Goal: Information Seeking & Learning: Learn about a topic

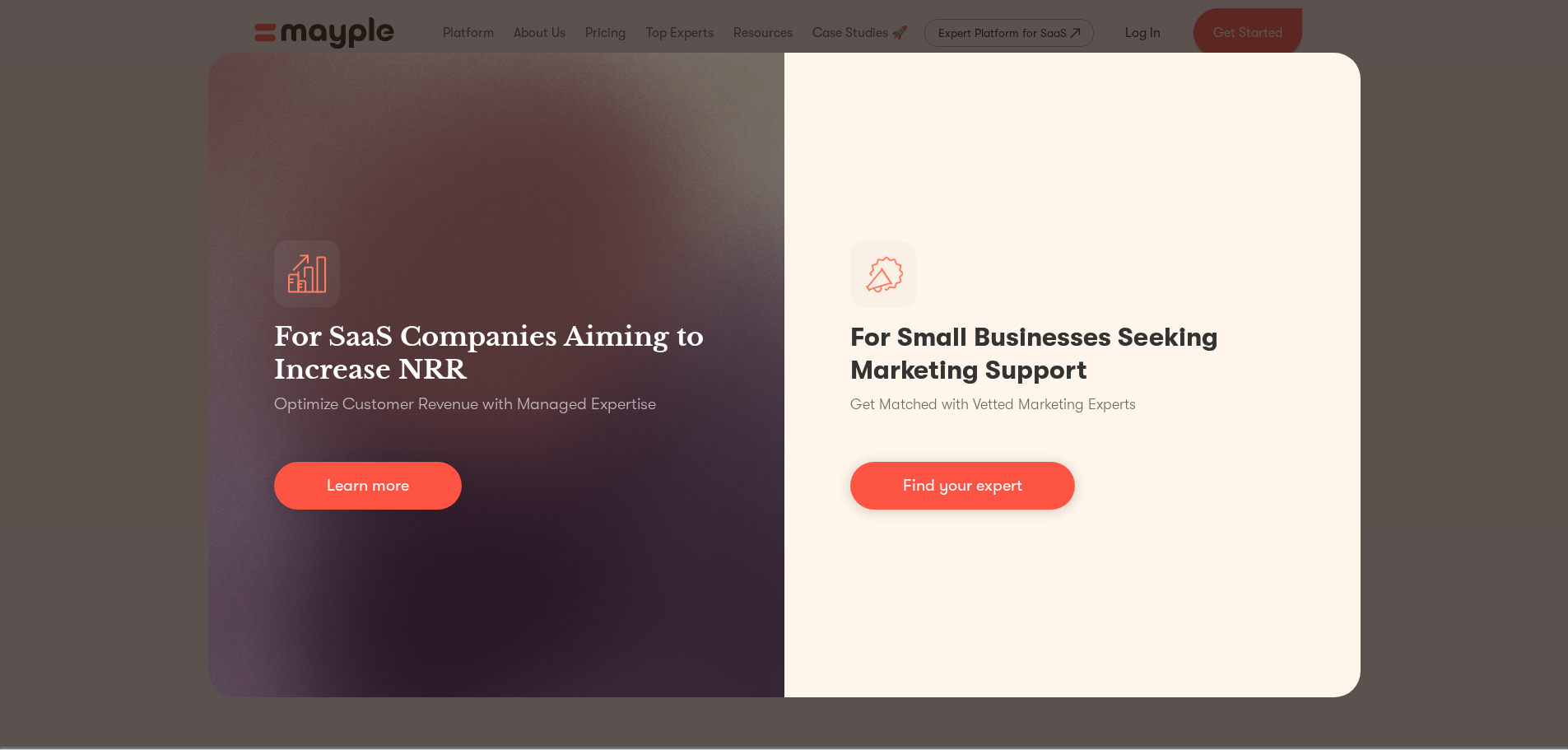
click at [1455, 317] on div "For SaaS Companies Aiming to Increase NRR Optimize Customer Revenue with Manage…" at bounding box center [784, 375] width 1568 height 750
click at [358, 34] on div "For SaaS Companies Aiming to Increase NRR Optimize Customer Revenue with Manage…" at bounding box center [784, 375] width 1568 height 750
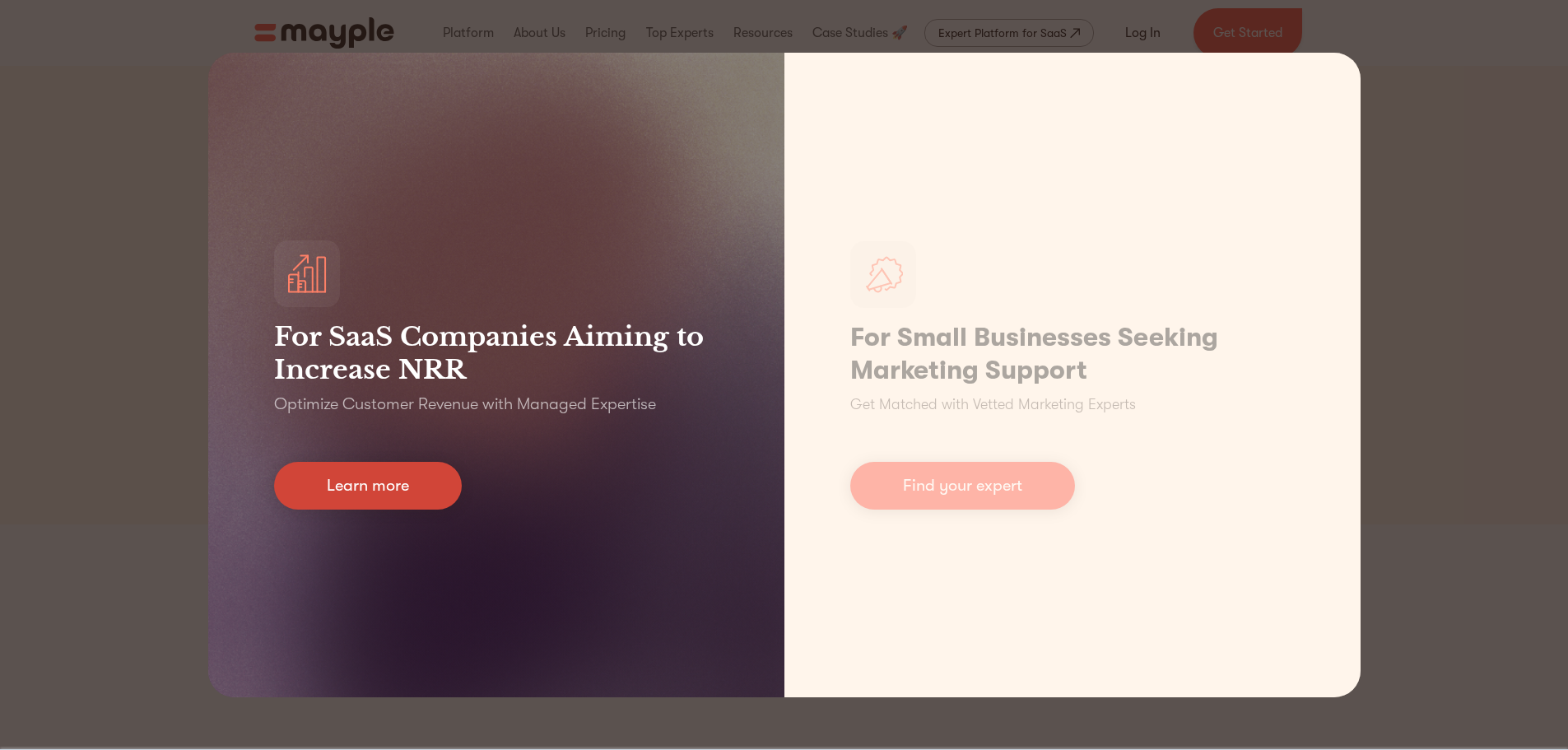
click at [382, 484] on link "Learn more" at bounding box center [368, 485] width 188 height 47
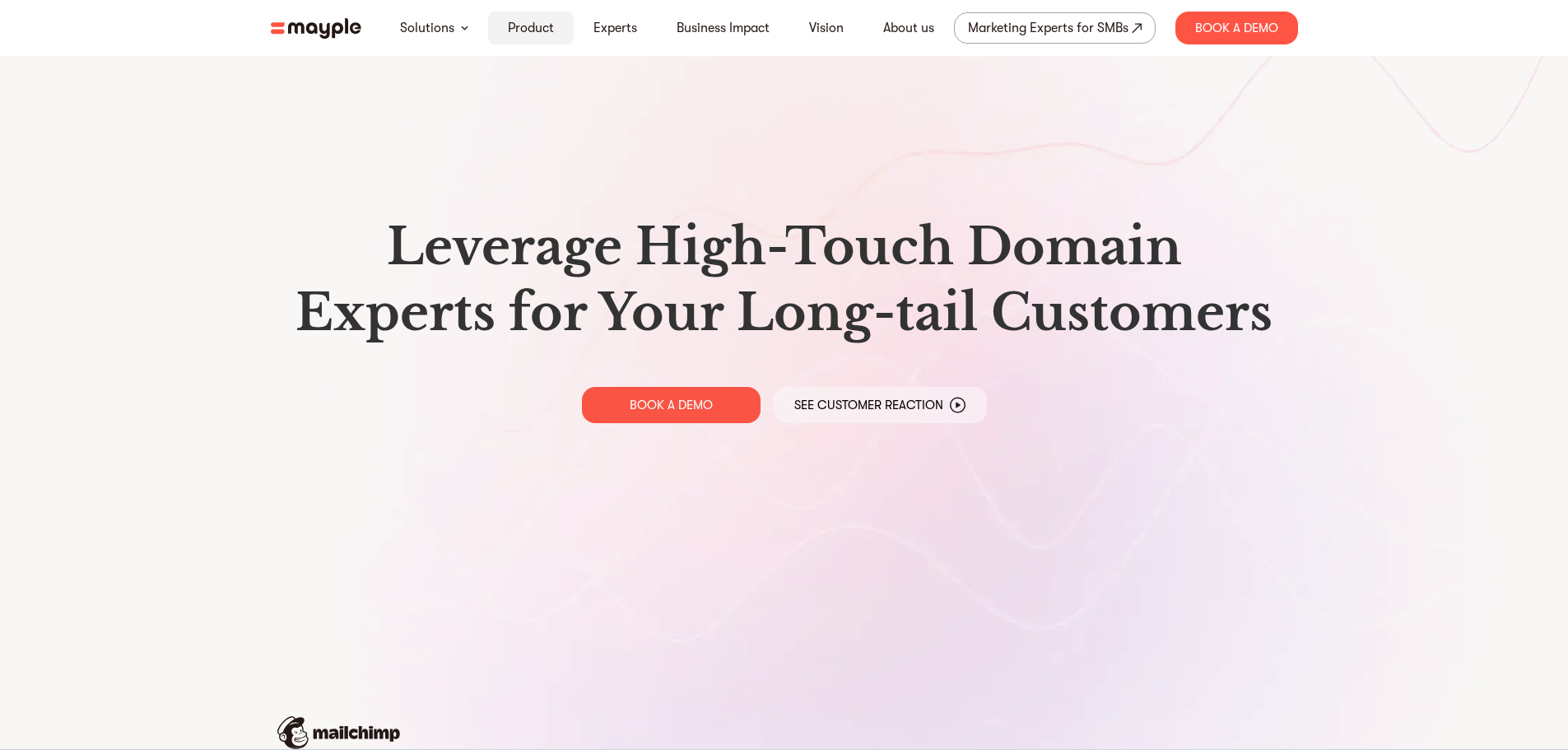
click at [520, 25] on link "Product" at bounding box center [530, 28] width 46 height 20
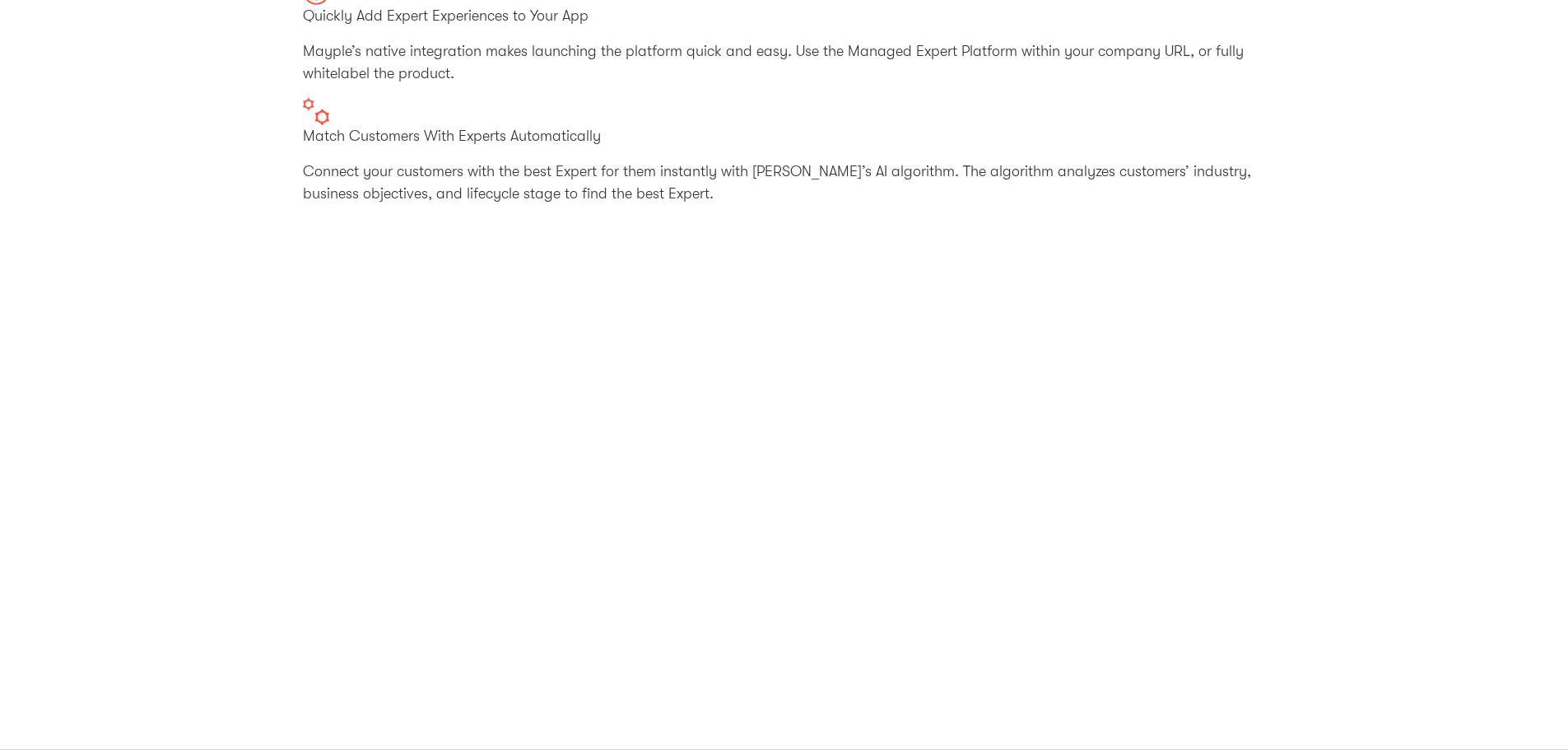
scroll to position [412, 0]
